Goal: Task Accomplishment & Management: Use online tool/utility

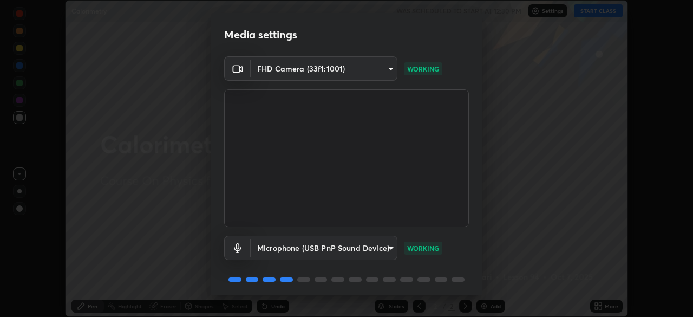
scroll to position [38, 0]
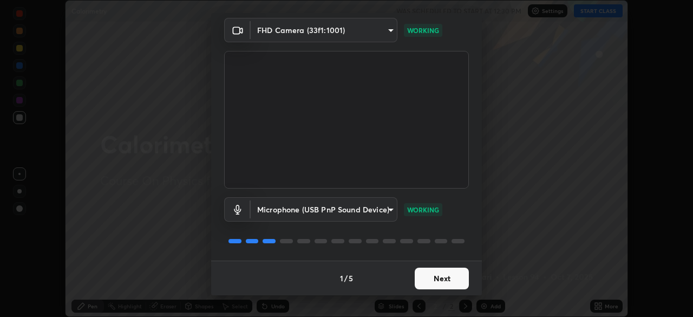
click at [439, 277] on button "Next" at bounding box center [442, 278] width 54 height 22
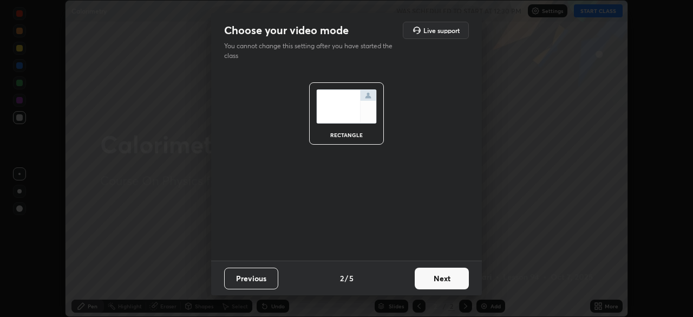
scroll to position [0, 0]
click at [450, 278] on button "Next" at bounding box center [442, 278] width 54 height 22
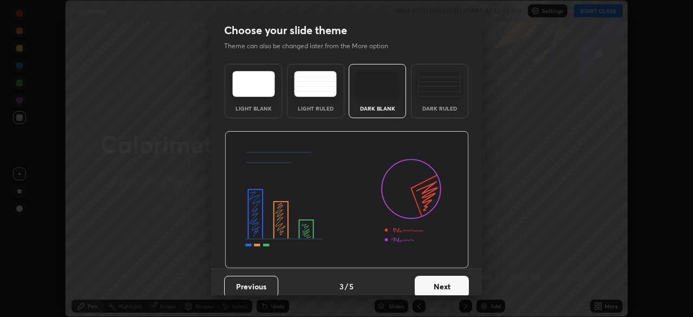
click at [437, 99] on div "Dark Ruled" at bounding box center [439, 91] width 57 height 54
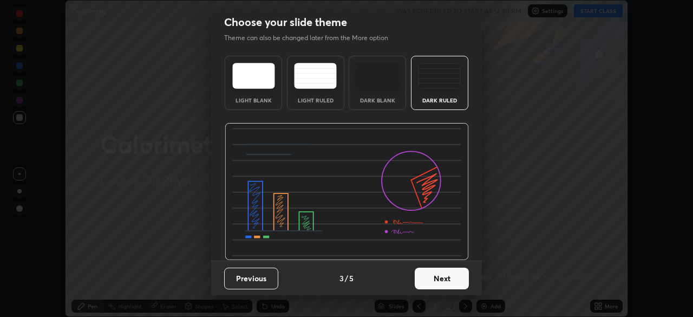
click at [444, 274] on button "Next" at bounding box center [442, 278] width 54 height 22
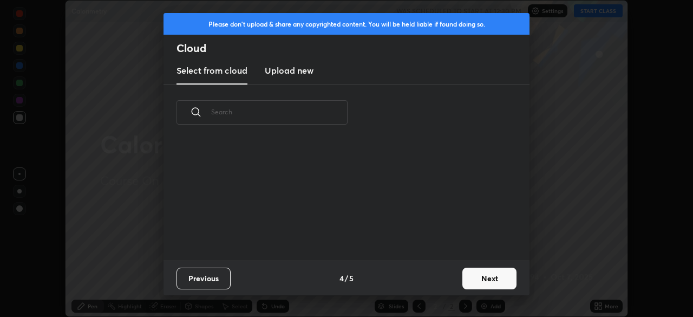
scroll to position [0, 0]
click at [466, 278] on button "Next" at bounding box center [489, 278] width 54 height 22
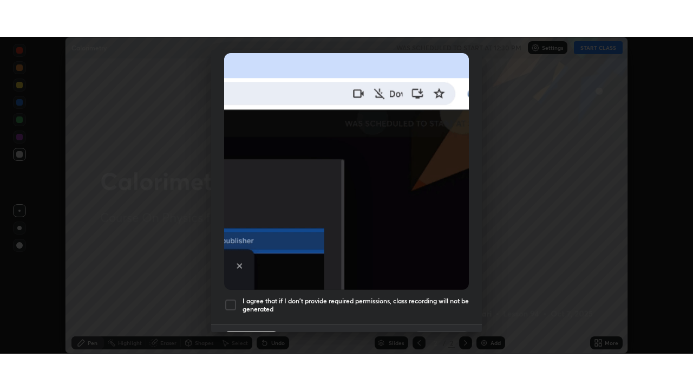
scroll to position [259, 0]
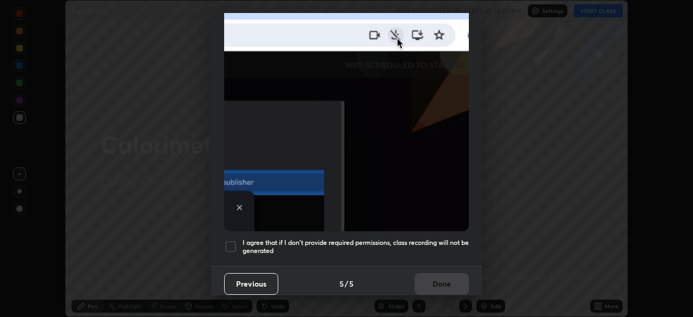
click at [231, 240] on div at bounding box center [230, 246] width 13 height 13
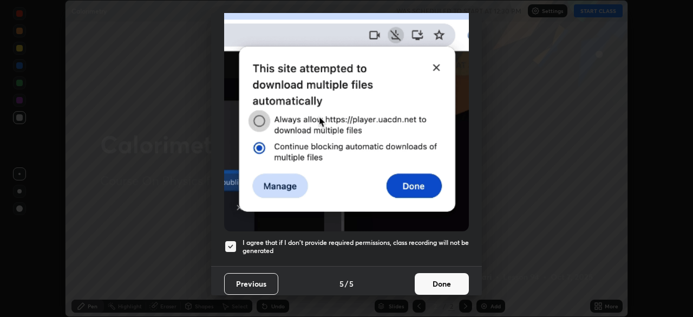
click at [435, 276] on button "Done" at bounding box center [442, 284] width 54 height 22
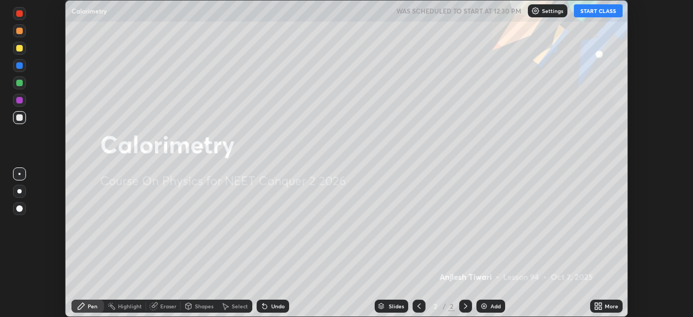
click at [494, 308] on div "Add" at bounding box center [496, 305] width 10 height 5
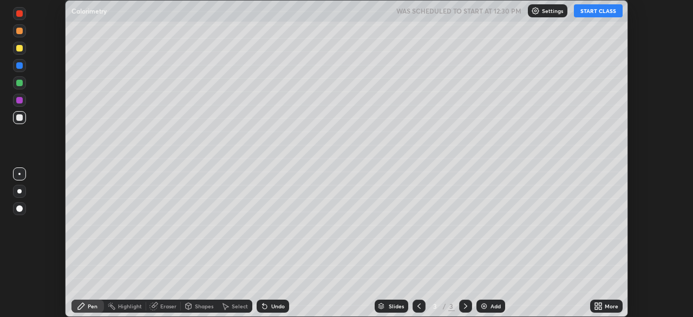
click at [610, 311] on div "More" at bounding box center [606, 305] width 32 height 13
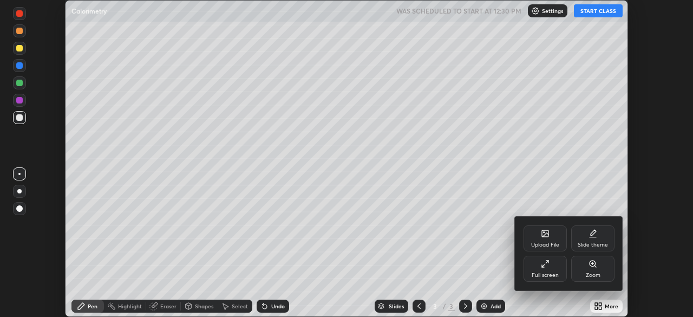
click at [554, 268] on div "Full screen" at bounding box center [545, 269] width 43 height 26
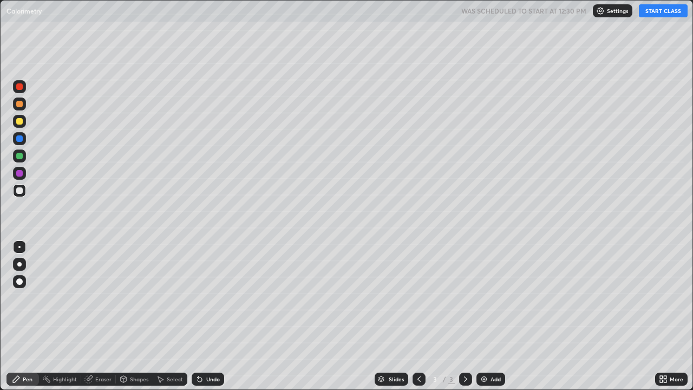
click at [666, 13] on button "START CLASS" at bounding box center [663, 10] width 49 height 13
click at [19, 264] on div at bounding box center [19, 264] width 4 height 4
click at [206, 316] on div "Undo" at bounding box center [213, 378] width 14 height 5
click at [139, 316] on div "Shapes" at bounding box center [139, 378] width 18 height 5
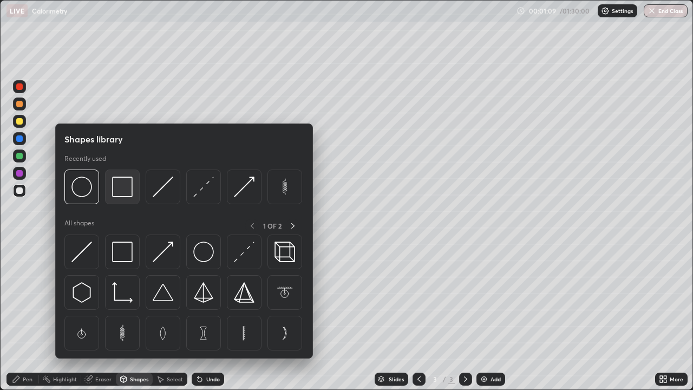
click at [123, 193] on img at bounding box center [122, 187] width 21 height 21
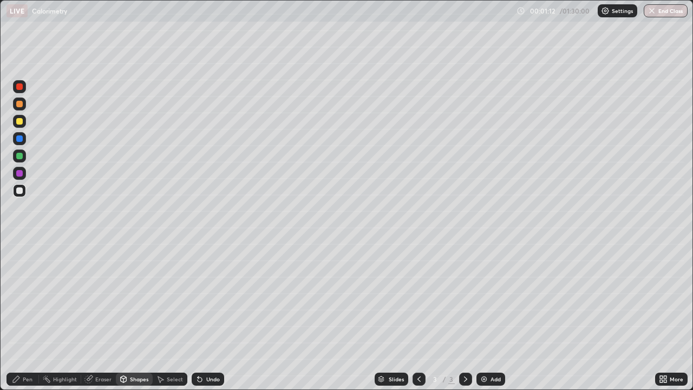
click at [101, 316] on div "Eraser" at bounding box center [103, 378] width 16 height 5
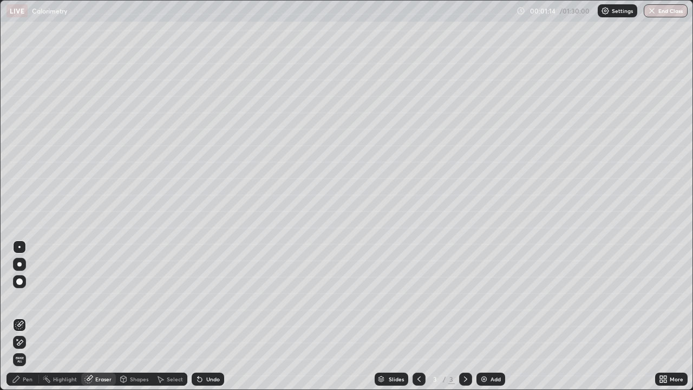
click at [24, 316] on div "Pen" at bounding box center [28, 378] width 10 height 5
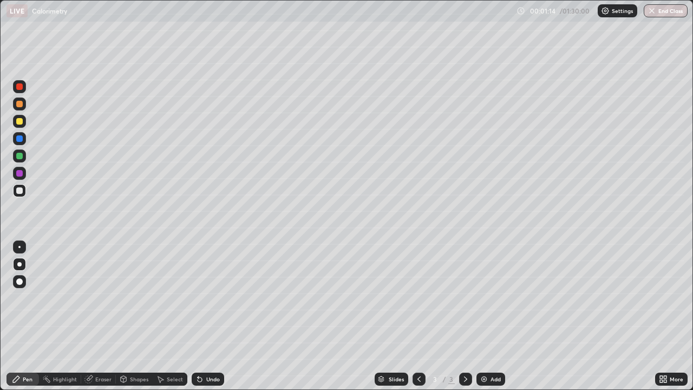
click at [141, 316] on div "Shapes" at bounding box center [139, 378] width 18 height 5
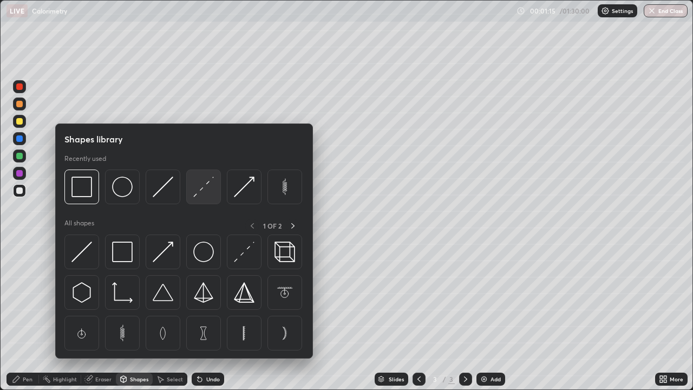
click at [204, 186] on img at bounding box center [203, 187] width 21 height 21
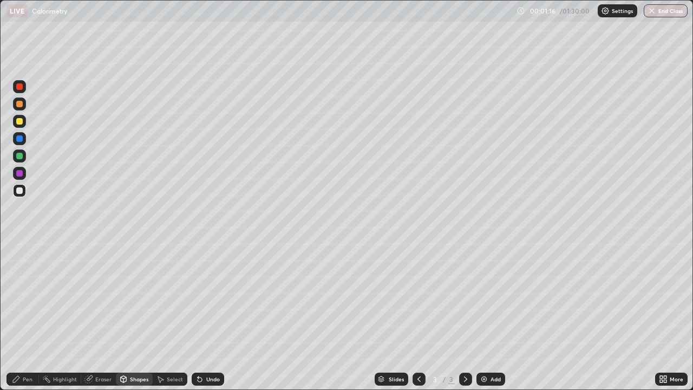
click at [20, 139] on div at bounding box center [19, 138] width 6 height 6
click at [102, 316] on div "Eraser" at bounding box center [103, 378] width 16 height 5
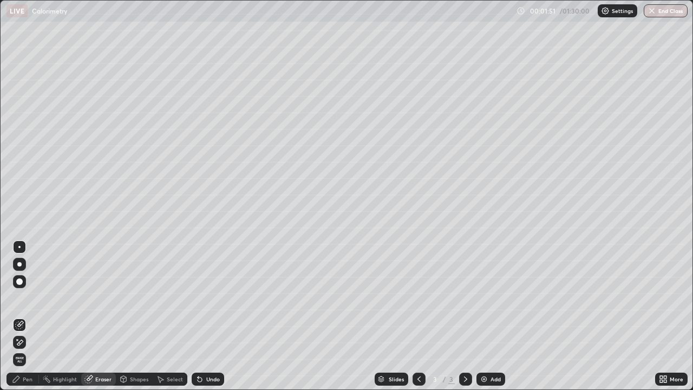
click at [167, 316] on div "Select" at bounding box center [175, 378] width 16 height 5
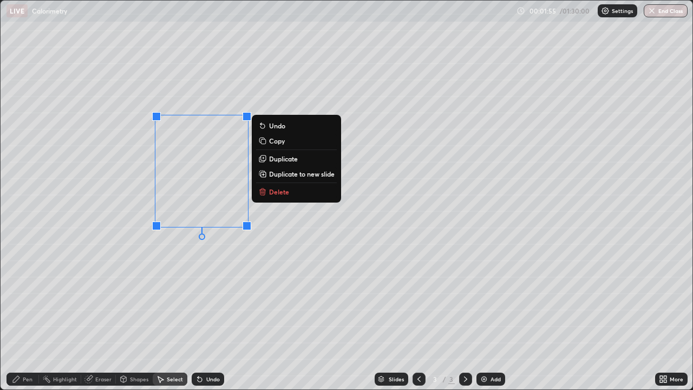
click at [287, 160] on p "Duplicate" at bounding box center [283, 158] width 29 height 9
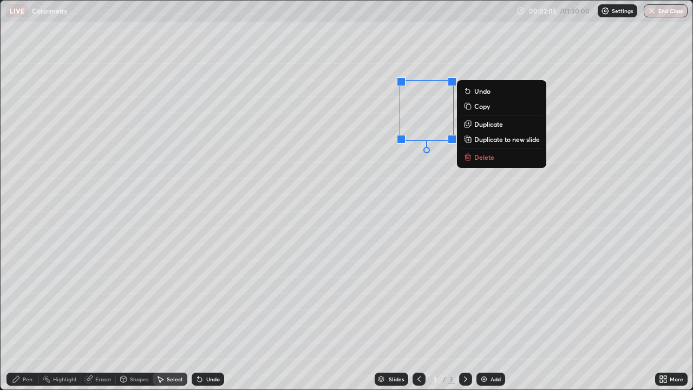
click at [483, 126] on p "Duplicate" at bounding box center [488, 124] width 29 height 9
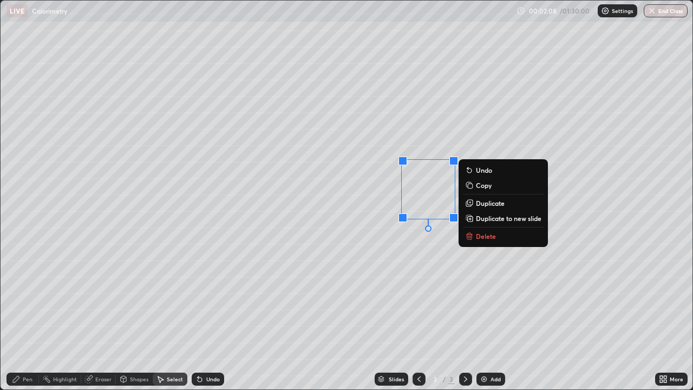
click at [494, 203] on p "Duplicate" at bounding box center [490, 203] width 29 height 9
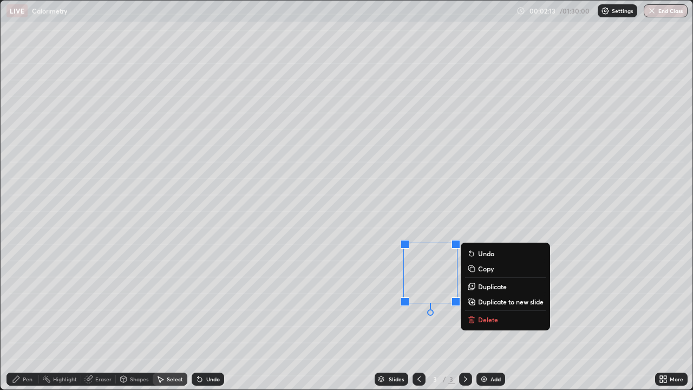
click at [27, 316] on div "Pen" at bounding box center [22, 378] width 32 height 13
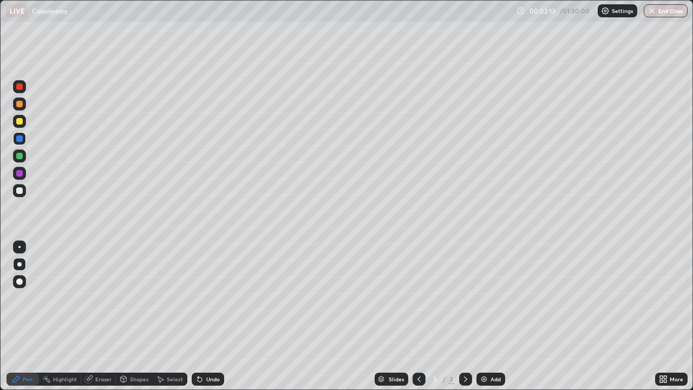
click at [98, 316] on div "Eraser" at bounding box center [103, 378] width 16 height 5
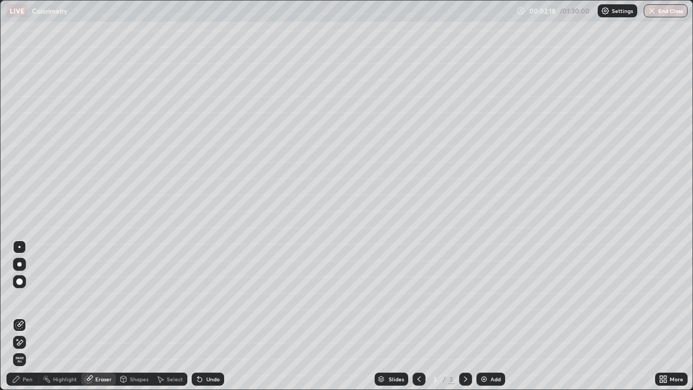
click at [24, 316] on div at bounding box center [19, 342] width 13 height 13
click at [211, 316] on div "Undo" at bounding box center [213, 378] width 14 height 5
click at [207, 316] on div "Undo" at bounding box center [208, 378] width 32 height 13
click at [202, 316] on div "Undo" at bounding box center [208, 378] width 32 height 13
click at [21, 316] on icon at bounding box center [19, 325] width 9 height 9
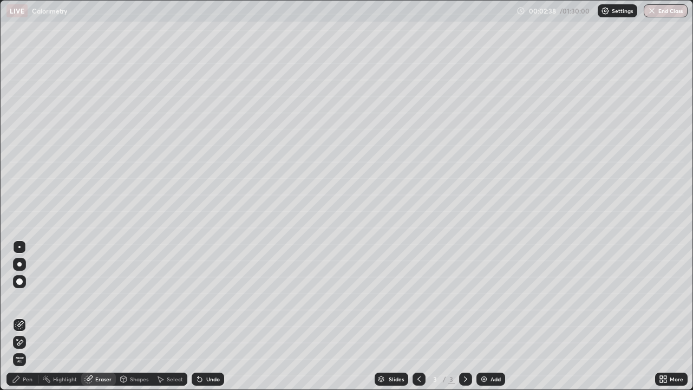
click at [23, 316] on div "Pen" at bounding box center [28, 378] width 10 height 5
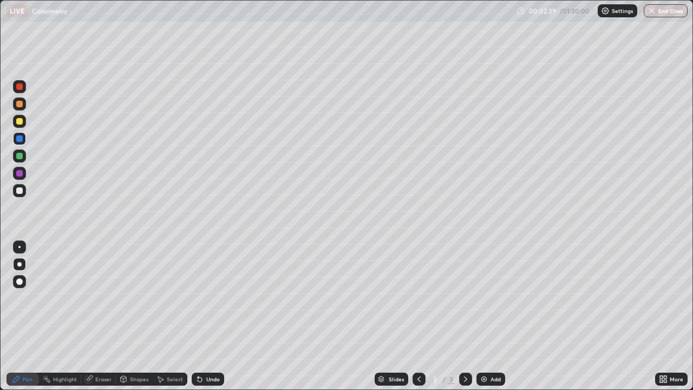
click at [20, 141] on div at bounding box center [19, 138] width 6 height 6
click at [664, 316] on icon at bounding box center [663, 379] width 9 height 9
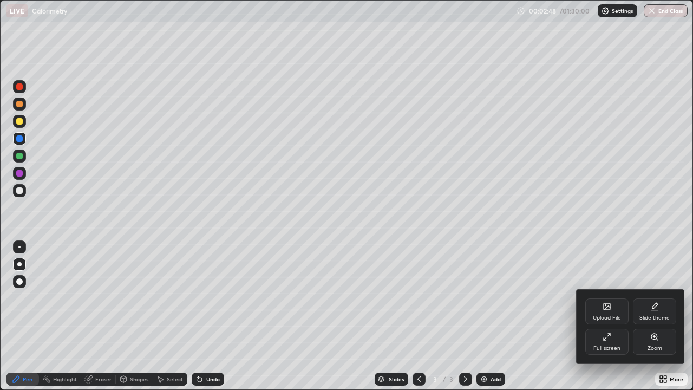
click at [617, 316] on div "Full screen" at bounding box center [606, 347] width 27 height 5
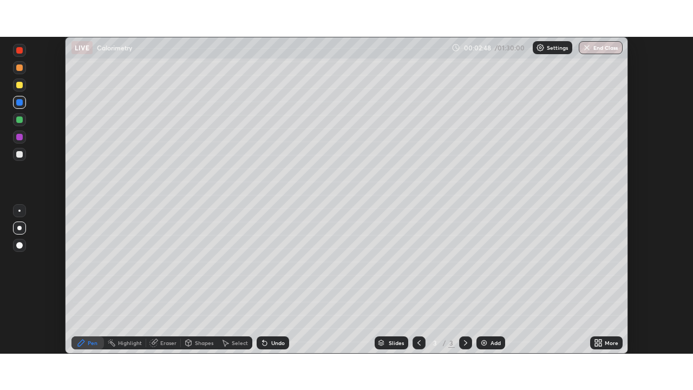
scroll to position [53825, 53448]
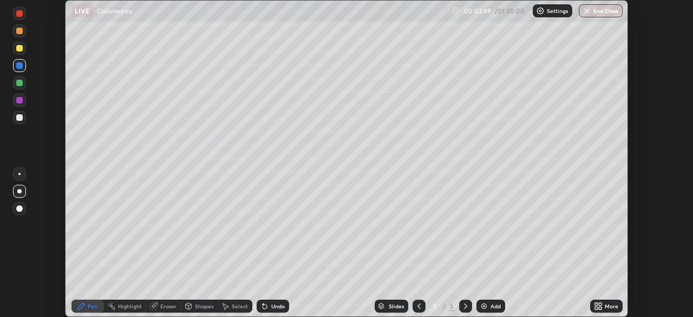
click at [605, 306] on div "More" at bounding box center [612, 305] width 14 height 5
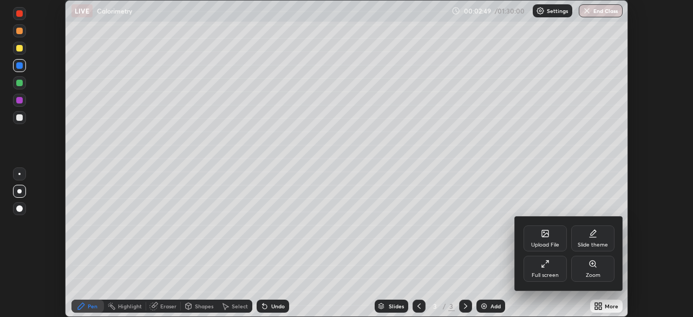
click at [554, 263] on div "Full screen" at bounding box center [545, 269] width 43 height 26
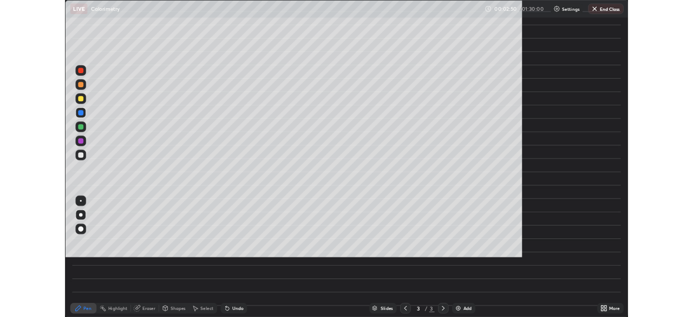
scroll to position [390, 693]
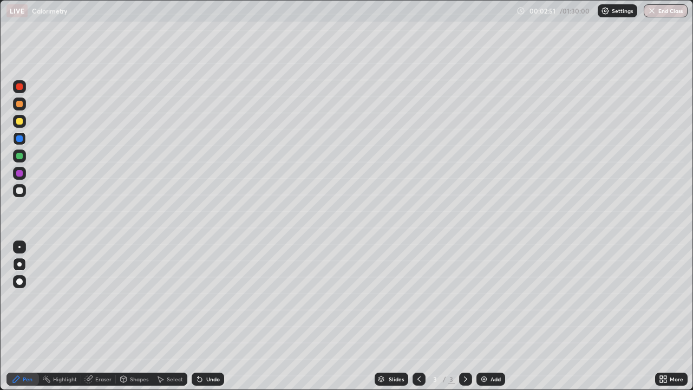
click at [19, 193] on div at bounding box center [19, 190] width 6 height 6
click at [23, 122] on div at bounding box center [19, 121] width 13 height 13
click at [21, 195] on div at bounding box center [19, 190] width 13 height 13
click at [20, 142] on div at bounding box center [19, 138] width 13 height 13
click at [23, 191] on div at bounding box center [19, 190] width 13 height 13
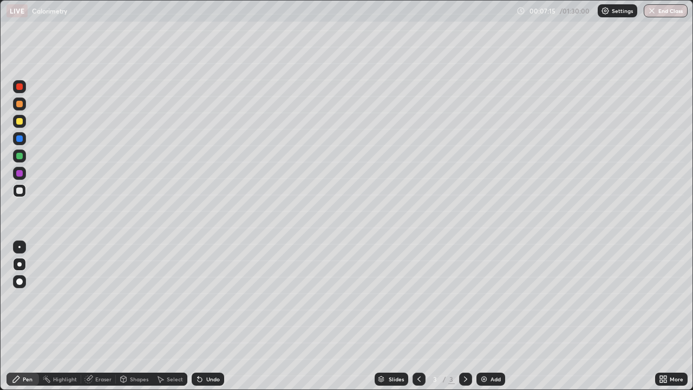
click at [91, 316] on div "Eraser" at bounding box center [98, 378] width 35 height 13
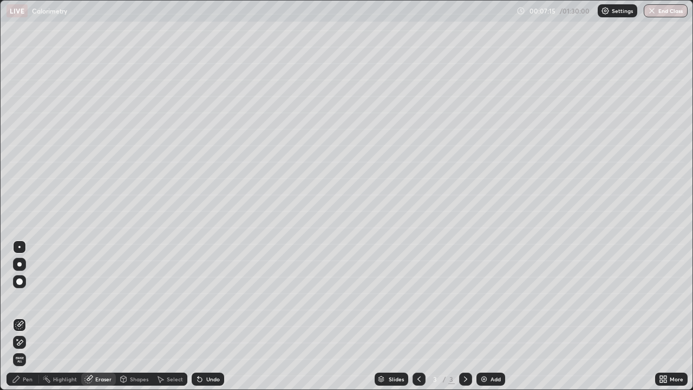
click at [20, 316] on icon at bounding box center [20, 341] width 6 height 5
click at [24, 316] on div "Pen" at bounding box center [28, 378] width 10 height 5
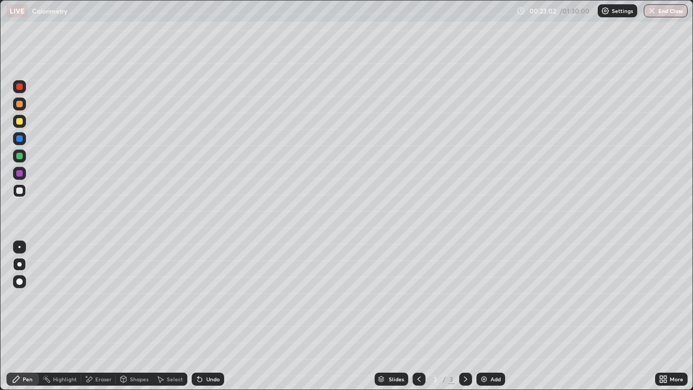
click at [20, 121] on div at bounding box center [19, 121] width 6 height 6
click at [213, 316] on div "Undo" at bounding box center [213, 378] width 14 height 5
click at [25, 192] on div at bounding box center [19, 190] width 13 height 13
click at [482, 316] on img at bounding box center [484, 379] width 9 height 9
click at [19, 122] on div at bounding box center [19, 121] width 6 height 6
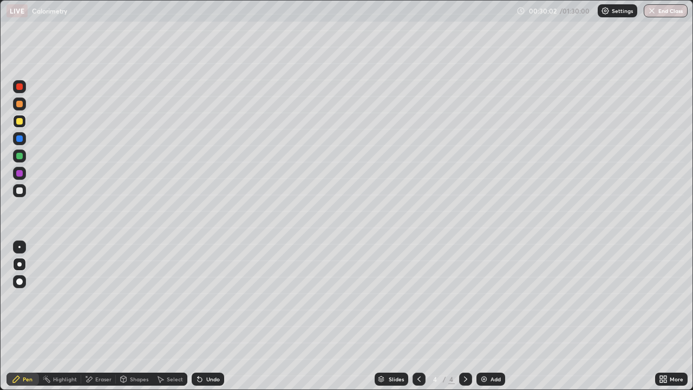
click at [139, 316] on div "Shapes" at bounding box center [139, 378] width 18 height 5
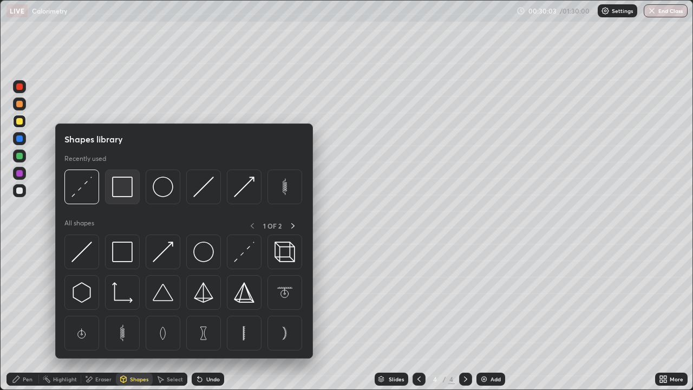
click at [130, 193] on img at bounding box center [122, 187] width 21 height 21
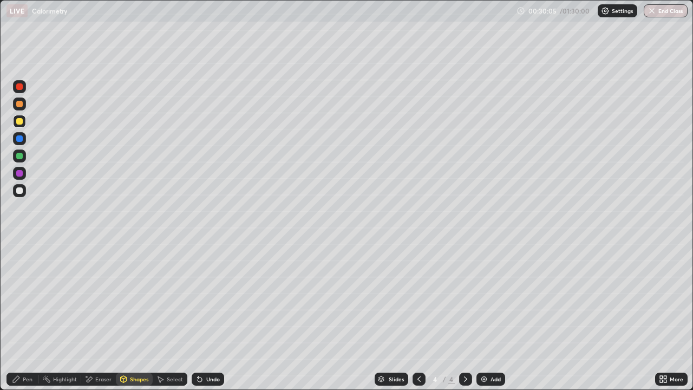
click at [30, 316] on div "Pen" at bounding box center [28, 378] width 10 height 5
click at [21, 193] on div at bounding box center [19, 190] width 6 height 6
click at [486, 316] on img at bounding box center [484, 379] width 9 height 9
click at [136, 316] on div "Shapes" at bounding box center [134, 378] width 37 height 13
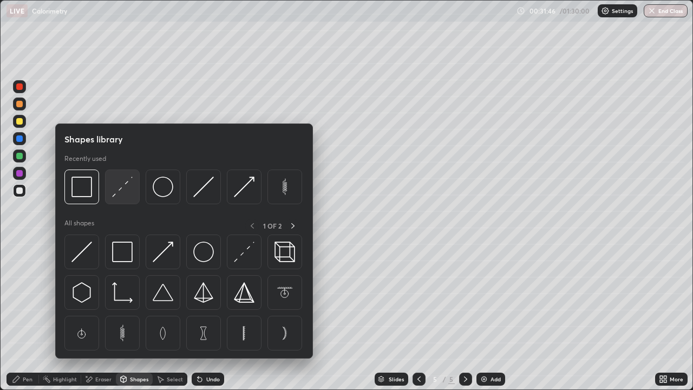
click at [126, 185] on img at bounding box center [122, 187] width 21 height 21
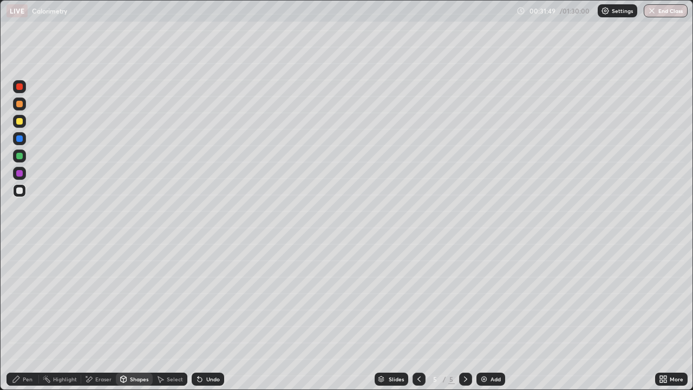
click at [23, 316] on div "Pen" at bounding box center [22, 378] width 32 height 13
click at [131, 316] on div "Shapes" at bounding box center [139, 378] width 18 height 5
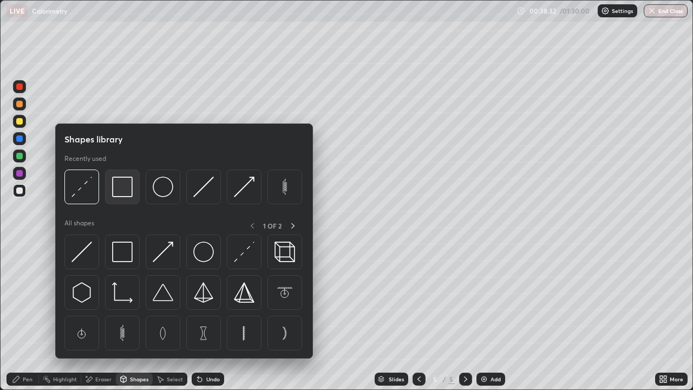
click at [123, 197] on img at bounding box center [122, 187] width 21 height 21
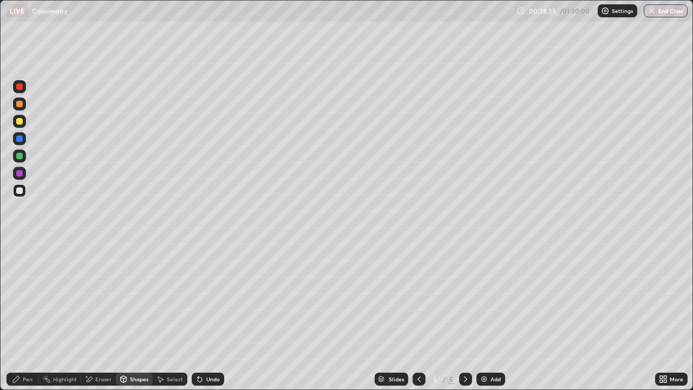
click at [29, 316] on div "Pen" at bounding box center [28, 378] width 10 height 5
click at [133, 316] on div "Shapes" at bounding box center [139, 378] width 18 height 5
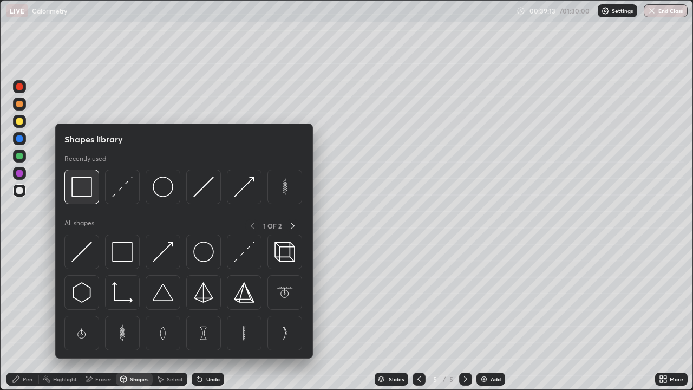
click at [91, 195] on img at bounding box center [81, 187] width 21 height 21
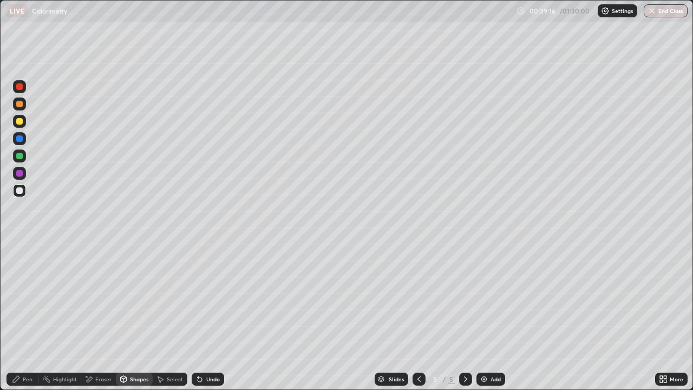
click at [26, 316] on div "Pen" at bounding box center [22, 378] width 32 height 13
click at [22, 156] on div at bounding box center [19, 156] width 6 height 6
click at [25, 195] on div at bounding box center [19, 190] width 13 height 17
click at [19, 139] on div at bounding box center [19, 138] width 6 height 6
click at [24, 251] on div at bounding box center [19, 246] width 13 height 13
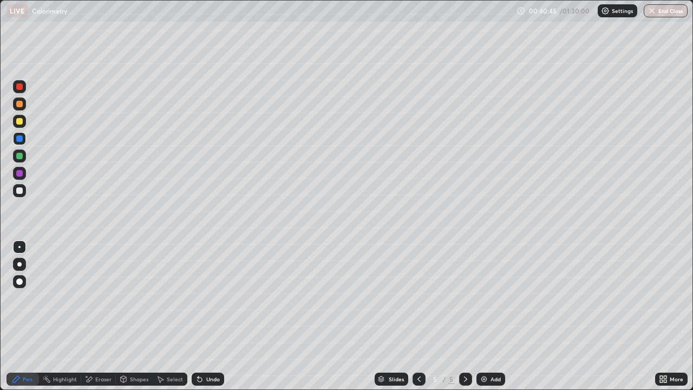
click at [21, 191] on div at bounding box center [19, 190] width 6 height 6
click at [483, 316] on img at bounding box center [484, 379] width 9 height 9
click at [22, 122] on div at bounding box center [19, 121] width 6 height 6
click at [485, 316] on div "Add" at bounding box center [490, 378] width 29 height 13
click at [25, 189] on div at bounding box center [19, 190] width 13 height 13
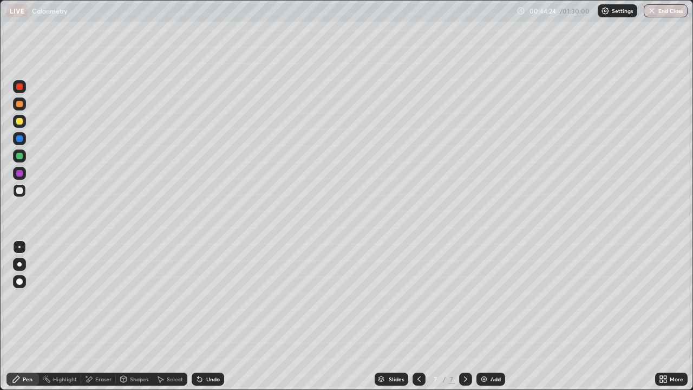
click at [24, 265] on div at bounding box center [19, 264] width 13 height 13
click at [486, 316] on img at bounding box center [484, 379] width 9 height 9
click at [22, 123] on div at bounding box center [19, 121] width 6 height 6
click at [19, 191] on div at bounding box center [19, 190] width 6 height 6
click at [491, 316] on div "Add" at bounding box center [496, 378] width 10 height 5
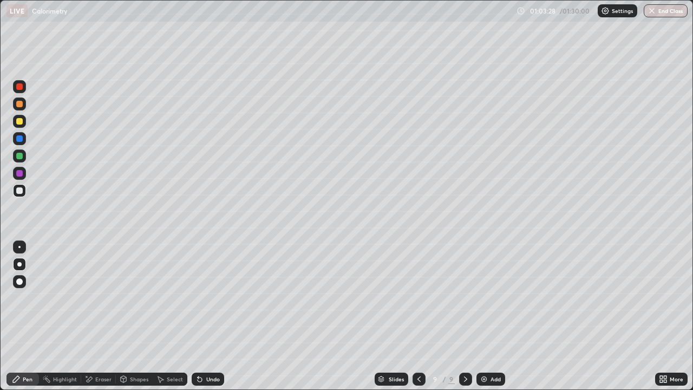
click at [416, 316] on div at bounding box center [419, 379] width 13 height 22
click at [417, 316] on div at bounding box center [419, 378] width 13 height 13
click at [465, 316] on icon at bounding box center [465, 379] width 9 height 9
click at [466, 316] on icon at bounding box center [465, 379] width 9 height 9
click at [413, 316] on div at bounding box center [419, 378] width 13 height 13
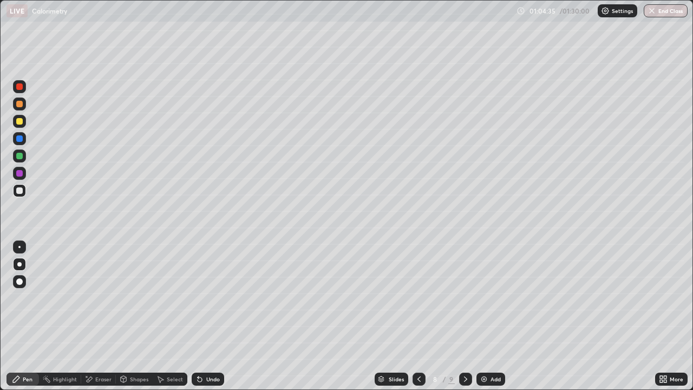
click at [418, 316] on icon at bounding box center [419, 379] width 9 height 9
click at [465, 316] on icon at bounding box center [465, 379] width 9 height 9
click at [466, 316] on icon at bounding box center [465, 378] width 3 height 5
click at [136, 316] on div "Shapes" at bounding box center [139, 378] width 18 height 5
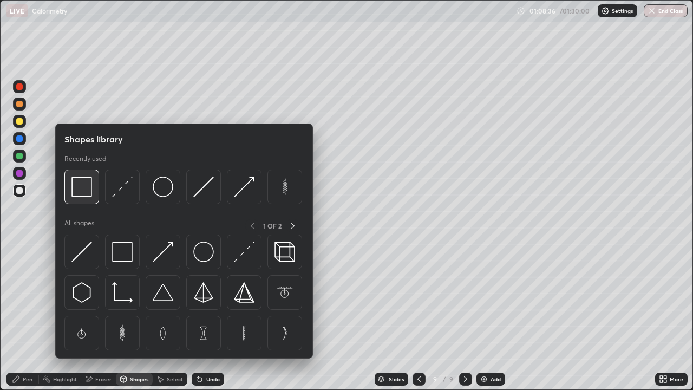
click at [89, 198] on div at bounding box center [81, 186] width 35 height 35
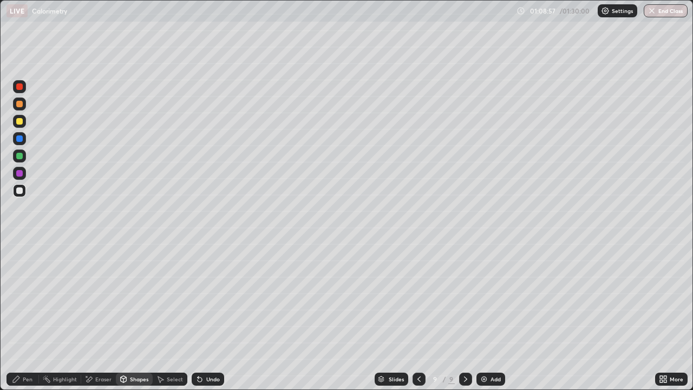
click at [29, 316] on div "Pen" at bounding box center [28, 378] width 10 height 5
click at [169, 316] on div "Select" at bounding box center [175, 378] width 16 height 5
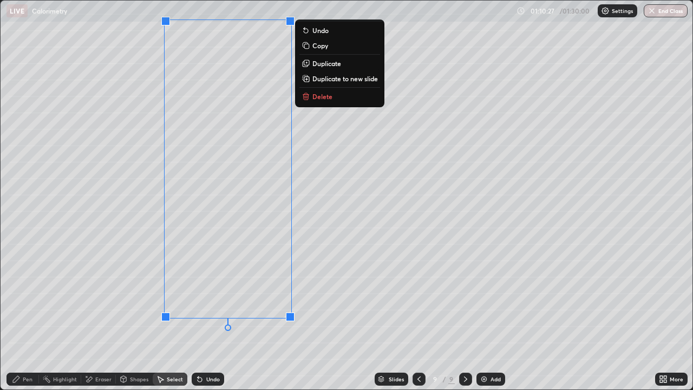
click at [97, 249] on div "0 ° Undo Copy Duplicate Duplicate to new slide Delete" at bounding box center [347, 195] width 692 height 389
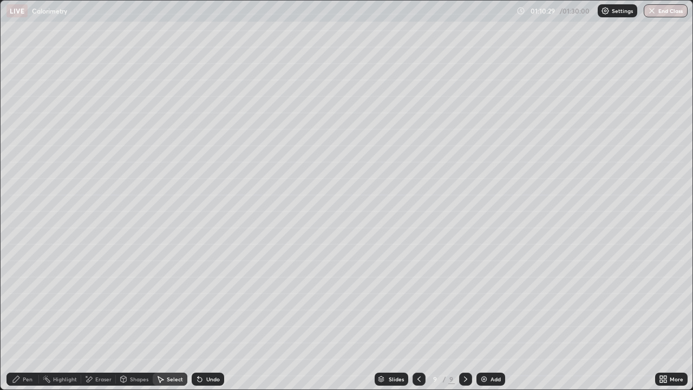
click at [28, 316] on div "Pen" at bounding box center [22, 378] width 32 height 13
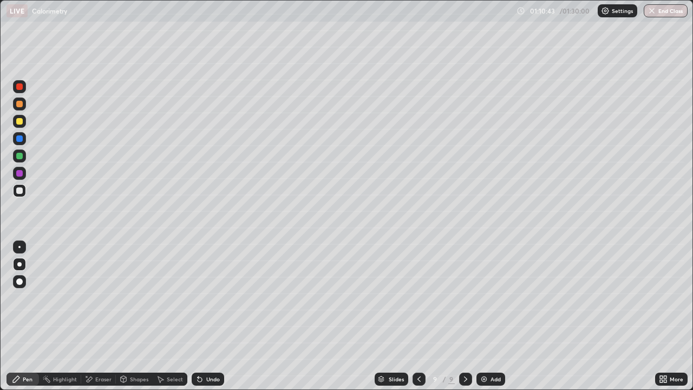
click at [671, 316] on div "More" at bounding box center [677, 378] width 14 height 5
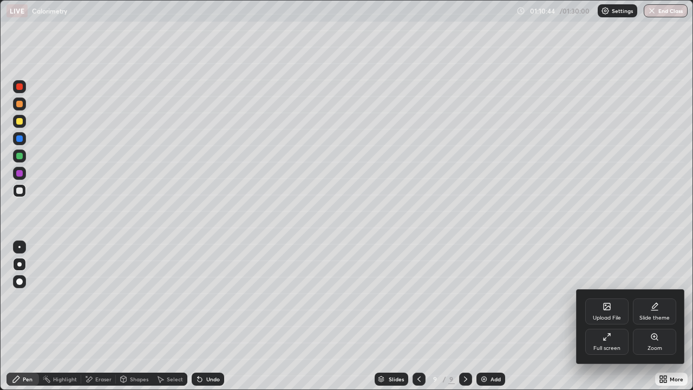
click at [610, 316] on icon at bounding box center [607, 336] width 9 height 9
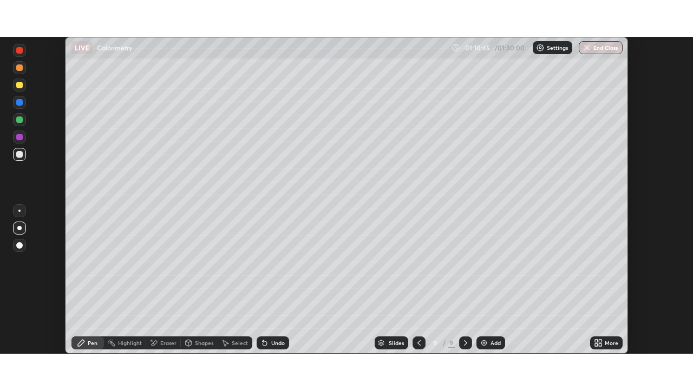
scroll to position [53825, 53448]
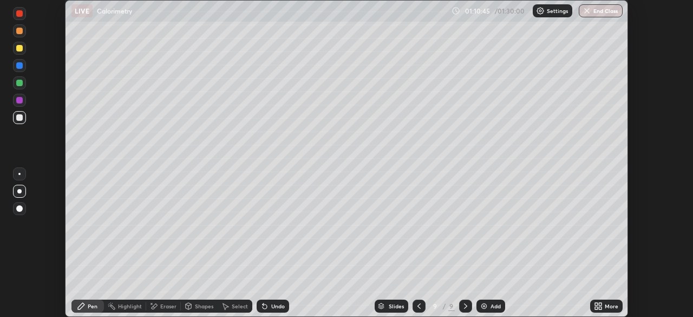
click at [605, 310] on div "More" at bounding box center [606, 305] width 32 height 13
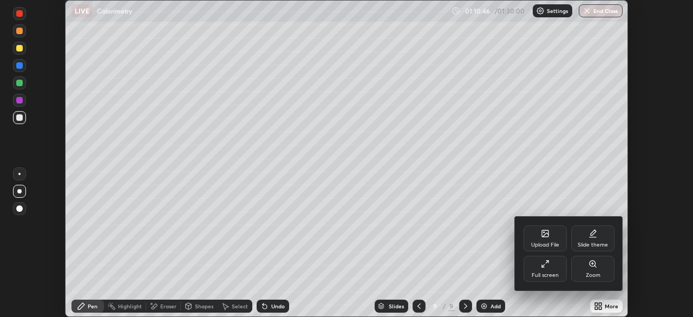
click at [544, 270] on div "Full screen" at bounding box center [545, 269] width 43 height 26
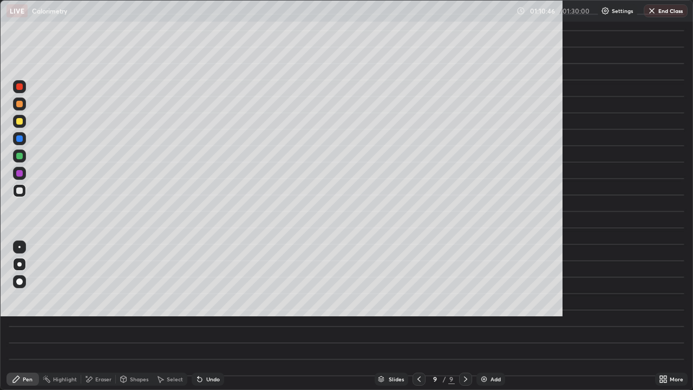
scroll to position [390, 693]
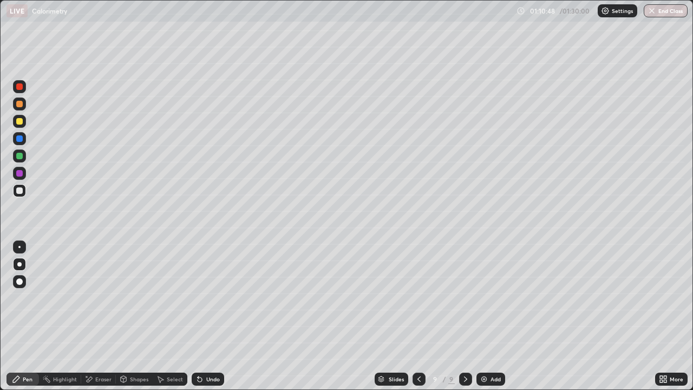
click at [21, 125] on div at bounding box center [19, 121] width 13 height 13
click at [200, 316] on icon at bounding box center [200, 379] width 4 height 4
click at [198, 316] on icon at bounding box center [200, 379] width 4 height 4
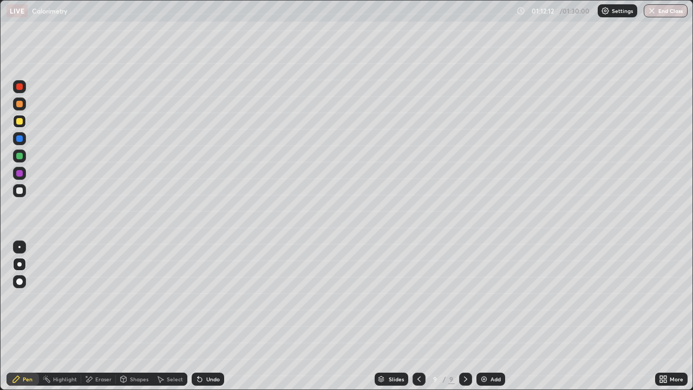
click at [198, 316] on icon at bounding box center [200, 379] width 4 height 4
click at [199, 316] on div "Undo" at bounding box center [208, 378] width 32 height 13
click at [201, 316] on icon at bounding box center [199, 379] width 9 height 9
click at [202, 316] on div "Undo" at bounding box center [208, 378] width 32 height 13
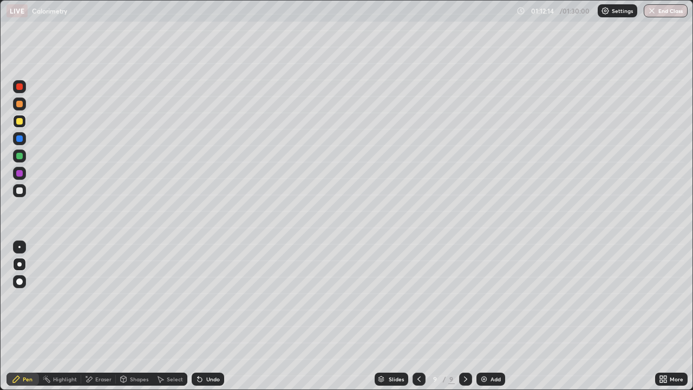
click at [202, 316] on div "Undo" at bounding box center [208, 378] width 32 height 13
click at [418, 316] on icon at bounding box center [419, 379] width 9 height 9
click at [419, 316] on icon at bounding box center [419, 379] width 9 height 9
click at [418, 316] on icon at bounding box center [419, 379] width 9 height 9
click at [419, 316] on icon at bounding box center [419, 379] width 9 height 9
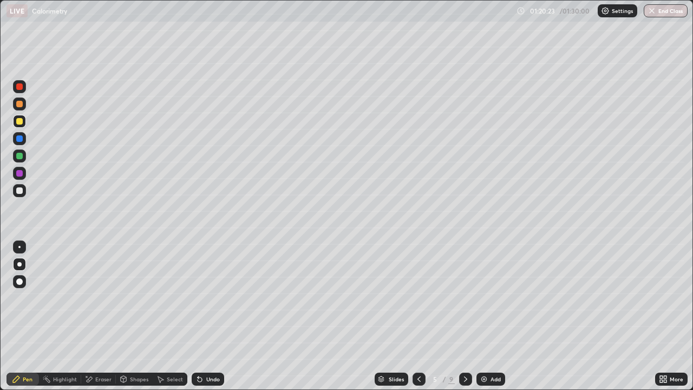
click at [419, 316] on icon at bounding box center [419, 379] width 9 height 9
click at [418, 316] on icon at bounding box center [419, 379] width 9 height 9
click at [670, 16] on button "End Class" at bounding box center [666, 10] width 44 height 13
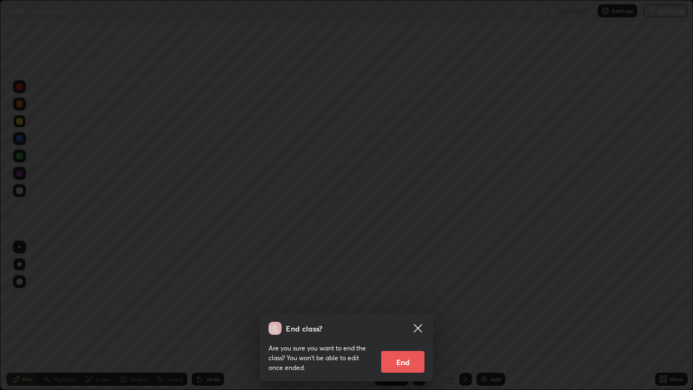
click at [408, 316] on button "End" at bounding box center [402, 362] width 43 height 22
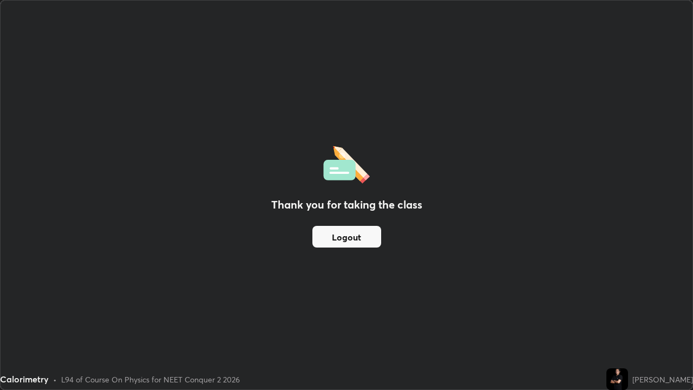
click at [343, 236] on button "Logout" at bounding box center [346, 237] width 69 height 22
